Goal: Task Accomplishment & Management: Use online tool/utility

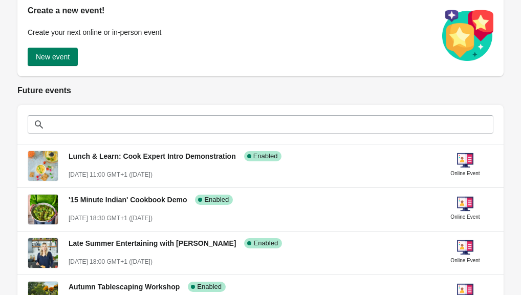
scroll to position [144, 0]
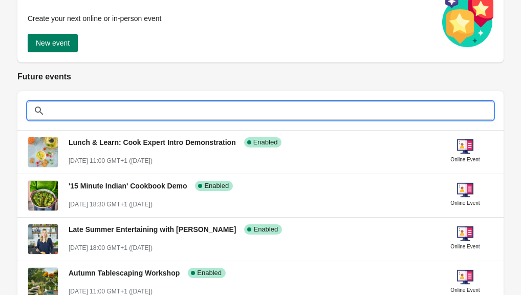
click at [115, 115] on input "text" at bounding box center [270, 110] width 445 height 18
paste input "1210507"
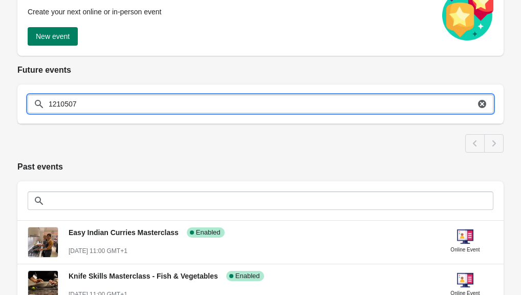
scroll to position [147, 0]
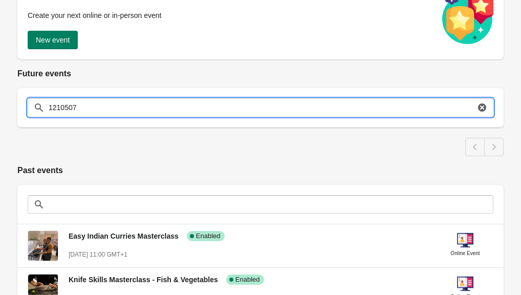
click at [117, 100] on input "1210507" at bounding box center [261, 107] width 427 height 18
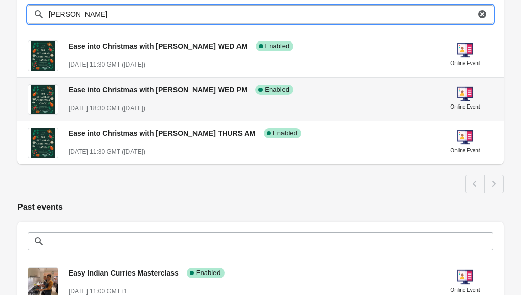
scroll to position [241, 0]
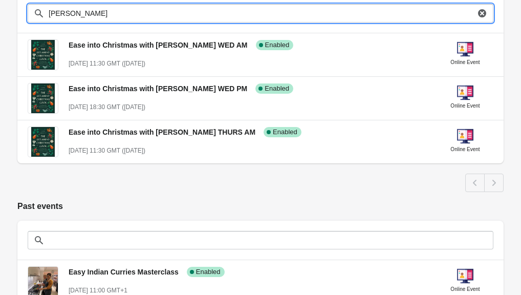
click at [112, 13] on input "[PERSON_NAME]" at bounding box center [261, 13] width 427 height 18
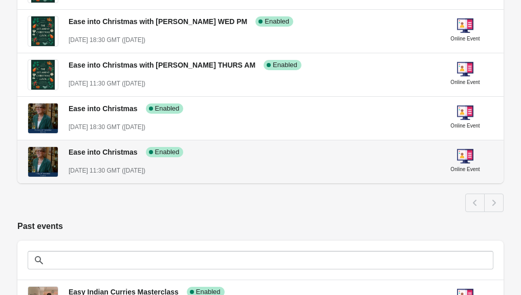
scroll to position [379, 0]
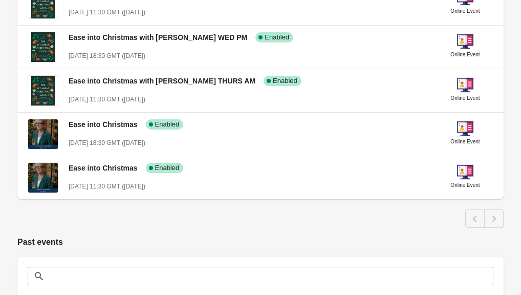
type input "ease into christmas"
click at [493, 218] on div "Pagination" at bounding box center [493, 218] width 19 height 18
click at [475, 218] on div "Pagination" at bounding box center [474, 218] width 19 height 18
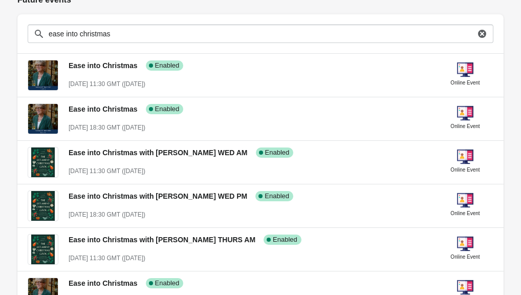
scroll to position [222, 0]
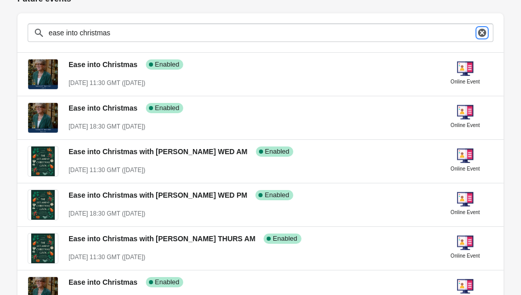
click at [479, 31] on icon "button" at bounding box center [482, 33] width 8 height 8
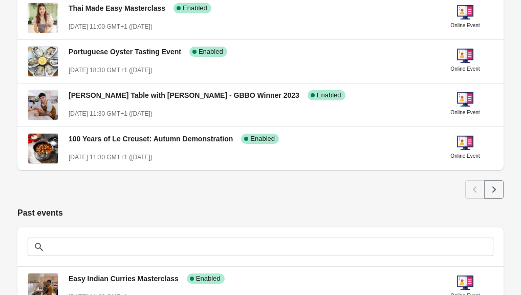
scroll to position [540, 0]
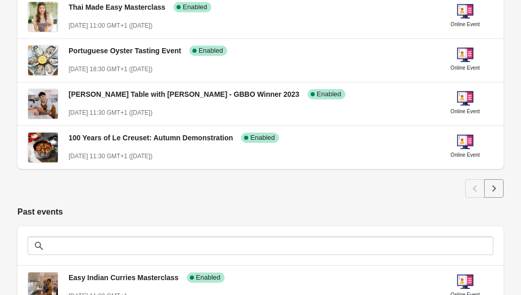
click at [500, 191] on button "Next" at bounding box center [493, 188] width 19 height 18
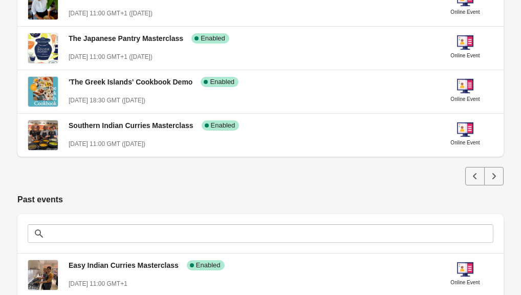
scroll to position [556, 0]
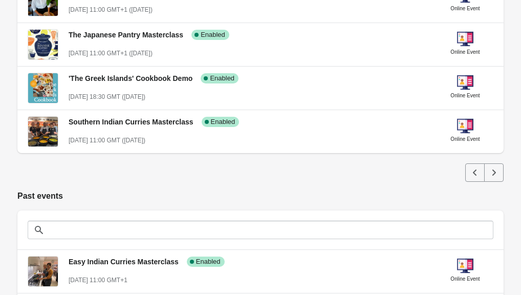
click at [494, 175] on icon "Next" at bounding box center [494, 172] width 10 height 10
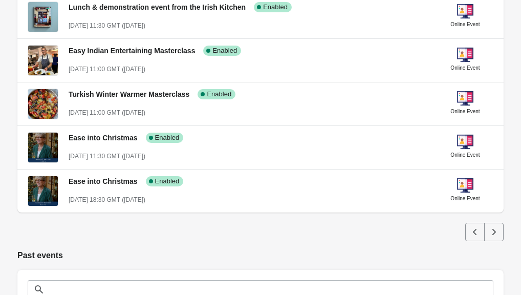
scroll to position [496, 0]
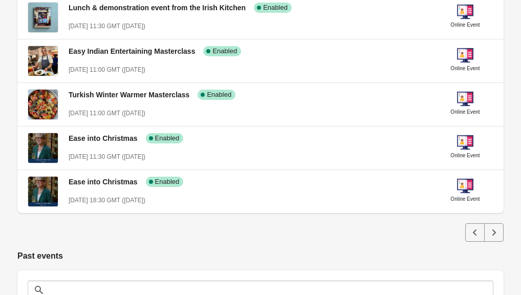
click at [497, 235] on icon "Next" at bounding box center [494, 232] width 10 height 10
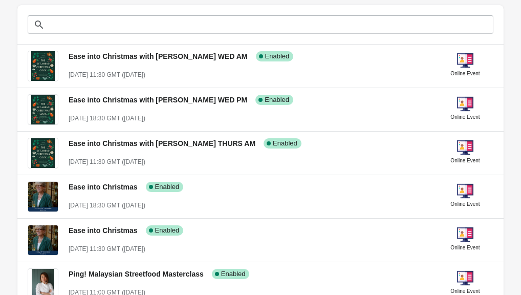
scroll to position [226, 0]
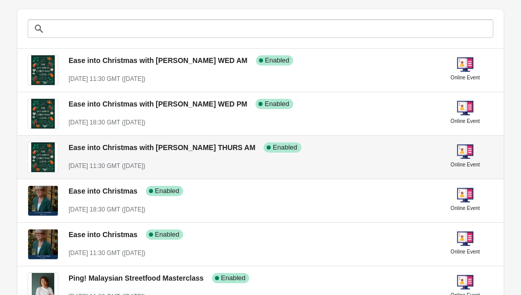
click at [205, 159] on div "Ease into Christmas with [PERSON_NAME] THURS AM Success Complete Enabled [DATE]…" at bounding box center [249, 152] width 360 height 37
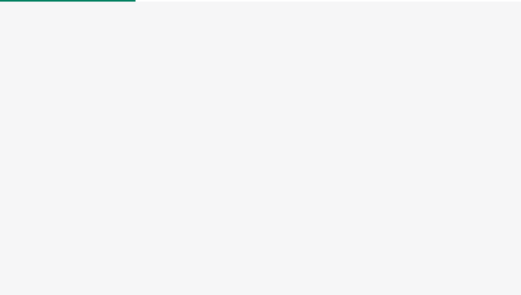
select select "US"
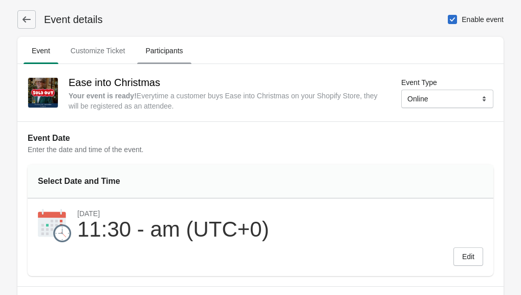
click at [156, 46] on span "Participants" at bounding box center [164, 50] width 54 height 18
select select "US"
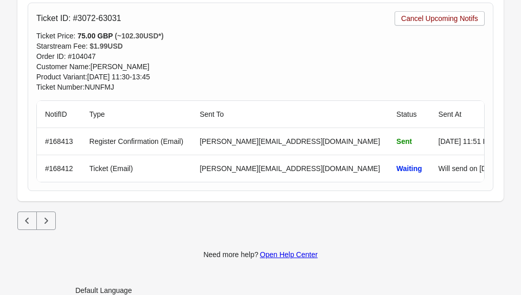
scroll to position [3154, 0]
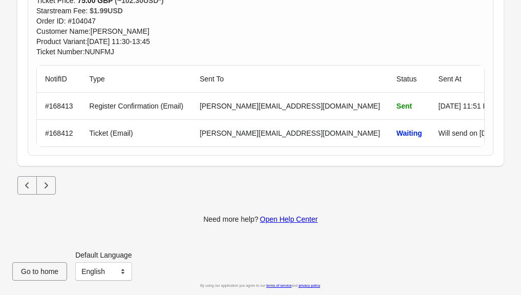
click at [55, 192] on button "Next" at bounding box center [45, 185] width 19 height 18
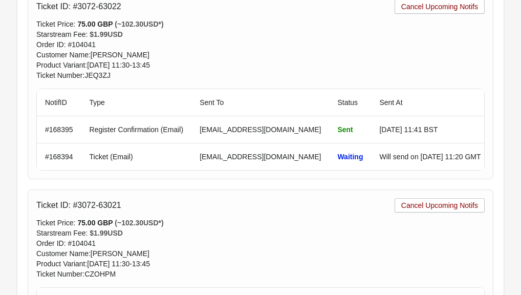
scroll to position [748, 0]
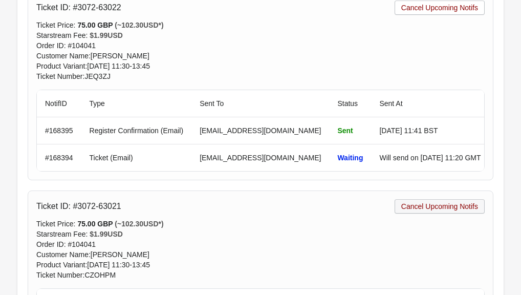
click at [463, 205] on span "Cancel Upcoming Notifs" at bounding box center [439, 206] width 77 height 8
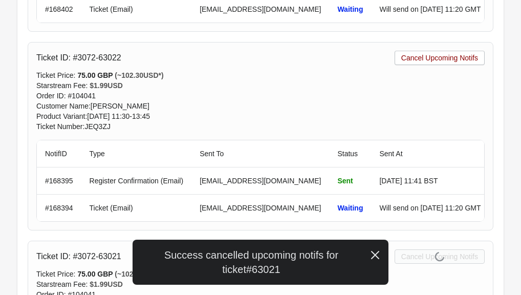
scroll to position [697, 0]
click at [427, 57] on span "Cancel Upcoming Notifs" at bounding box center [439, 58] width 77 height 8
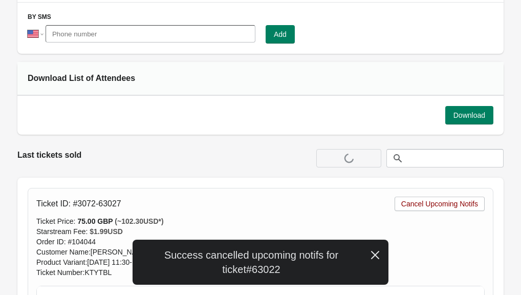
scroll to position [0, 0]
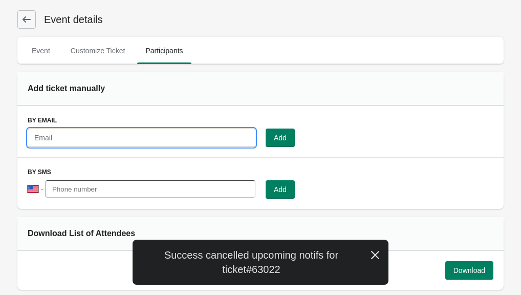
click at [145, 136] on input "text" at bounding box center [142, 137] width 228 height 18
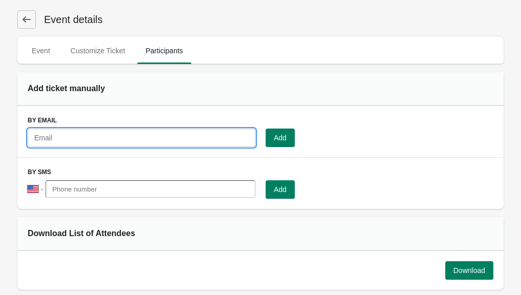
click at [78, 134] on input "text" at bounding box center [142, 137] width 228 height 18
paste input "[PERSON_NAME][EMAIL_ADDRESS][PERSON_NAME][DOMAIN_NAME]"
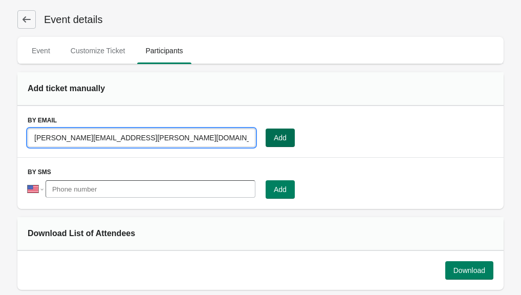
type input "[PERSON_NAME][EMAIL_ADDRESS][PERSON_NAME][DOMAIN_NAME]"
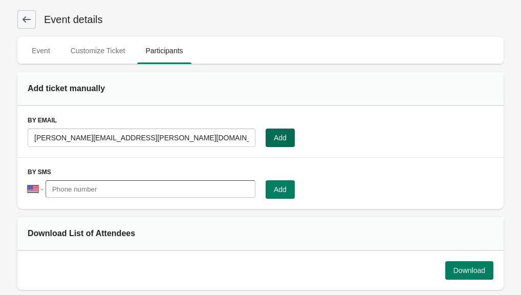
click at [280, 144] on button "Add" at bounding box center [279, 137] width 29 height 18
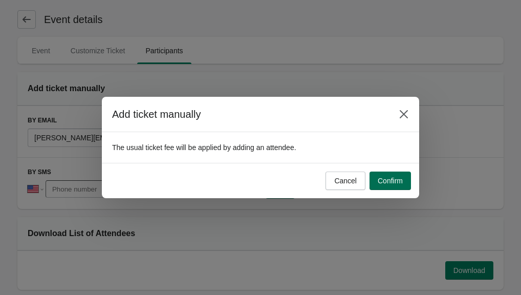
click at [387, 184] on span "Confirm" at bounding box center [390, 180] width 25 height 8
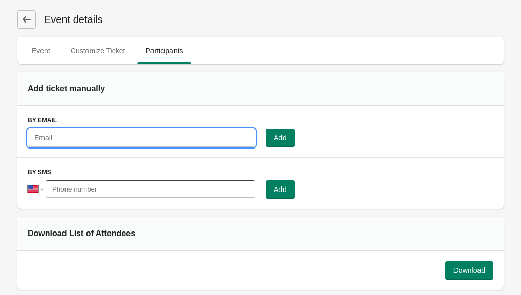
click at [81, 138] on input "text" at bounding box center [142, 137] width 228 height 18
paste input "[PERSON_NAME][EMAIL_ADDRESS][PERSON_NAME][DOMAIN_NAME]"
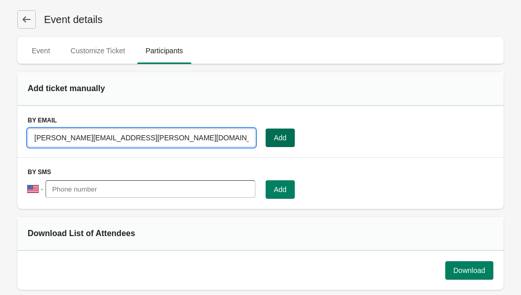
type input "[PERSON_NAME][EMAIL_ADDRESS][PERSON_NAME][DOMAIN_NAME]"
click at [287, 140] on button "Add" at bounding box center [279, 137] width 29 height 18
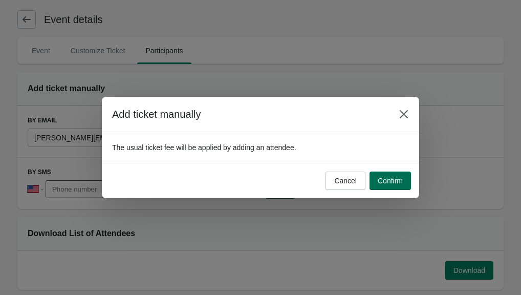
click at [387, 185] on button "Confirm" at bounding box center [389, 180] width 41 height 18
